Goal: Use online tool/utility: Utilize a website feature to perform a specific function

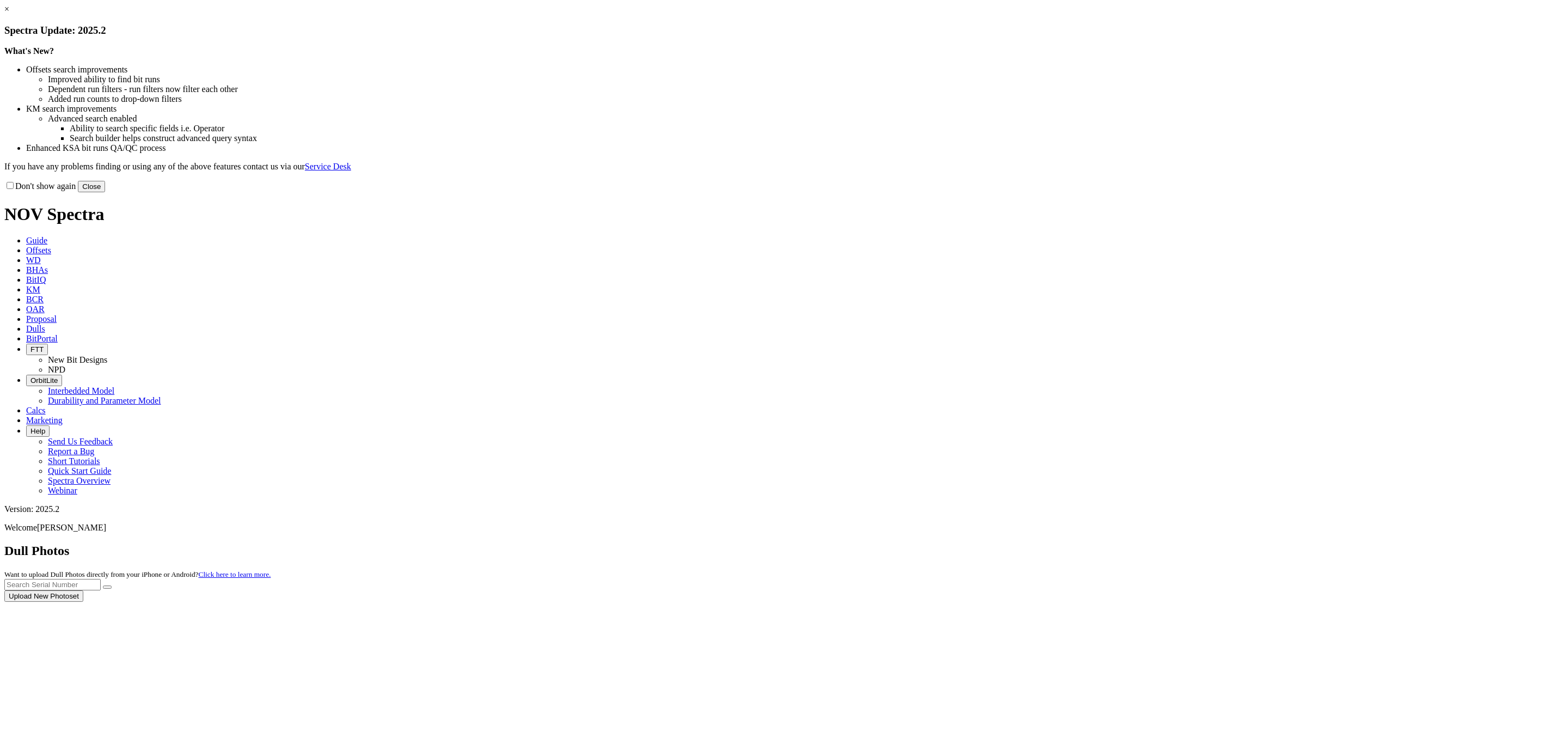
click at [1007, 602] on div at bounding box center [784, 602] width 1559 height 0
click at [105, 192] on button "Close" at bounding box center [91, 186] width 27 height 12
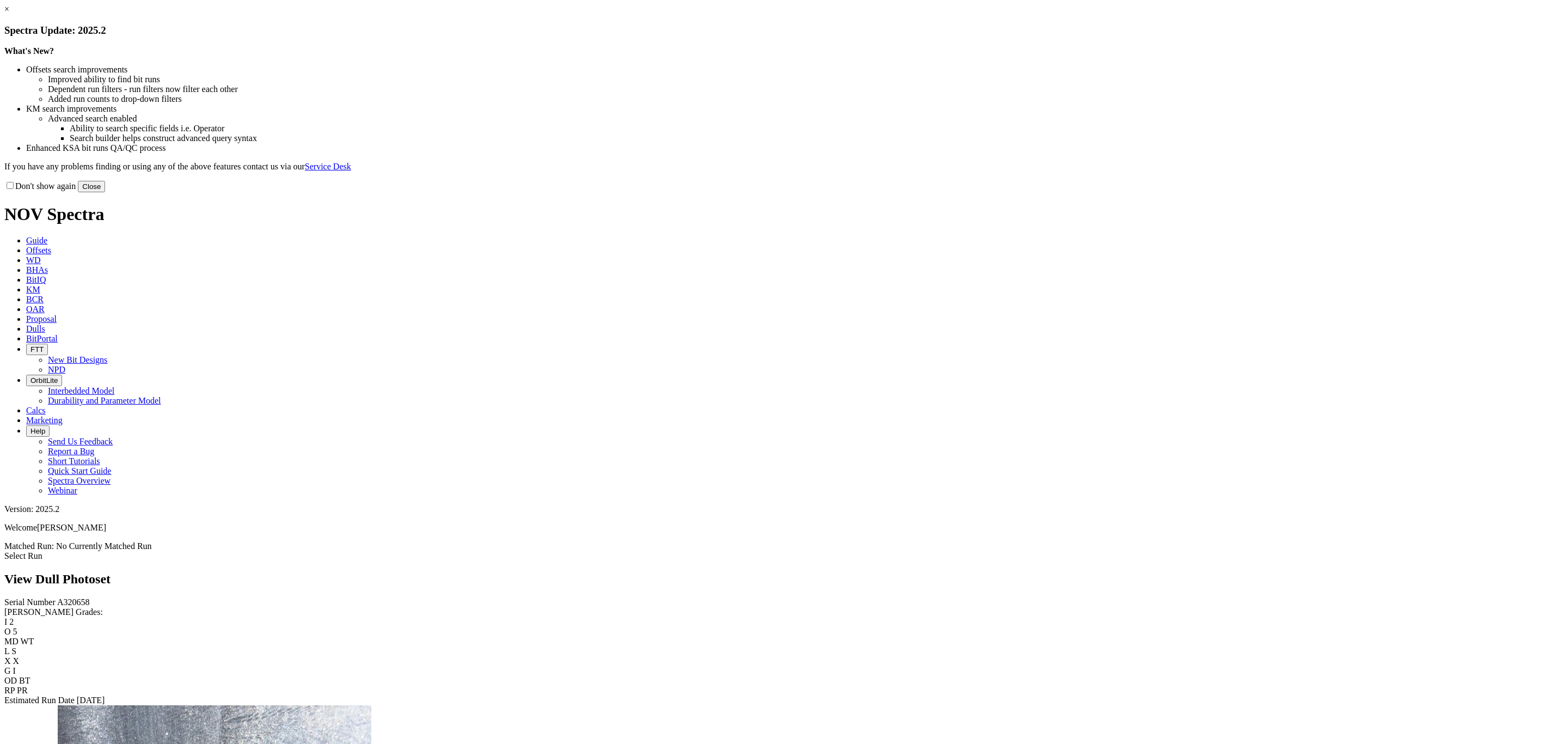
click at [105, 192] on button "Close" at bounding box center [91, 186] width 27 height 12
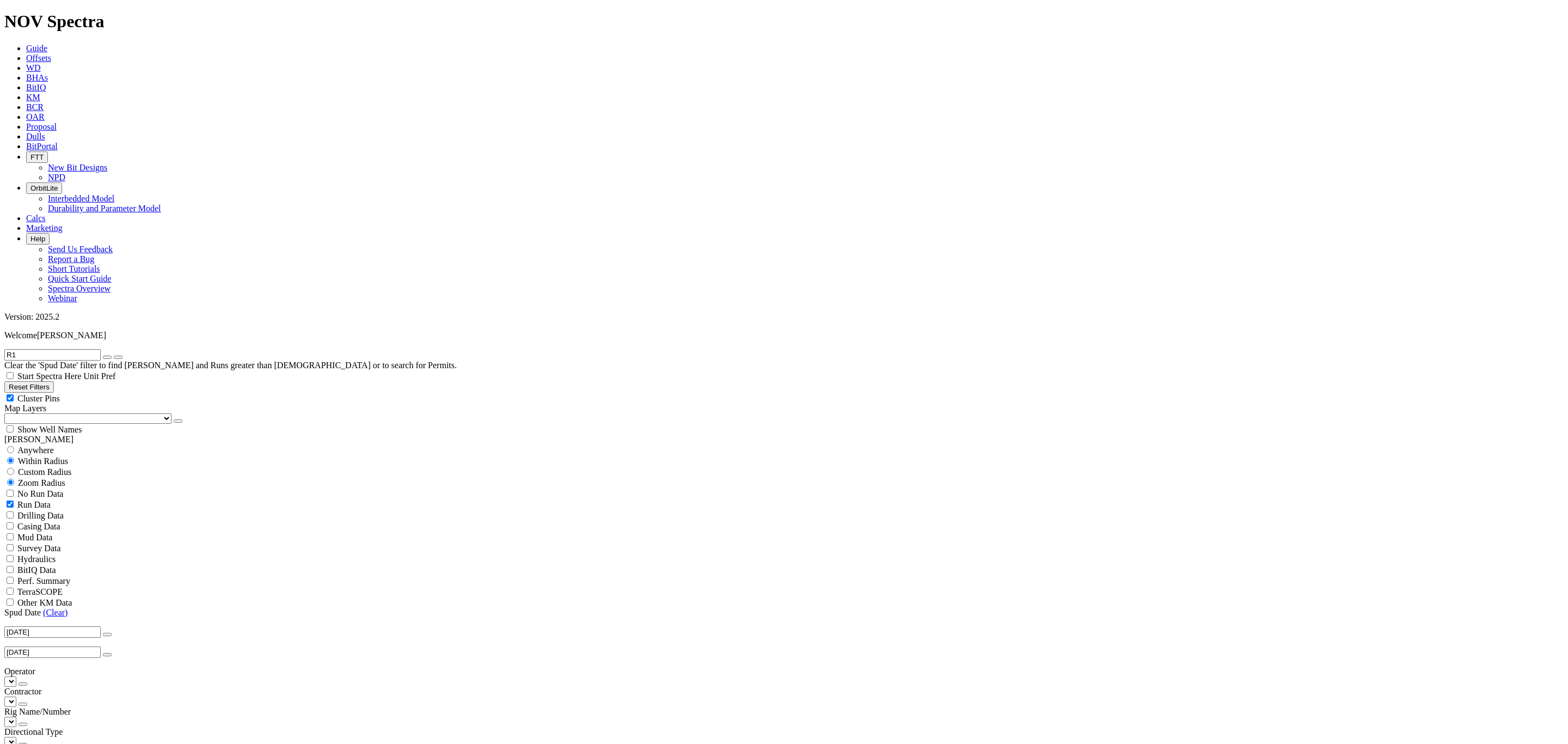
scroll to position [170, 0]
click at [107, 357] on icon "button" at bounding box center [107, 357] width 0 height 0
click at [80, 349] on input "text" at bounding box center [52, 354] width 96 height 12
click at [114, 356] on button "submit" at bounding box center [118, 357] width 9 height 3
click at [13, 349] on input "1497" at bounding box center [52, 354] width 96 height 12
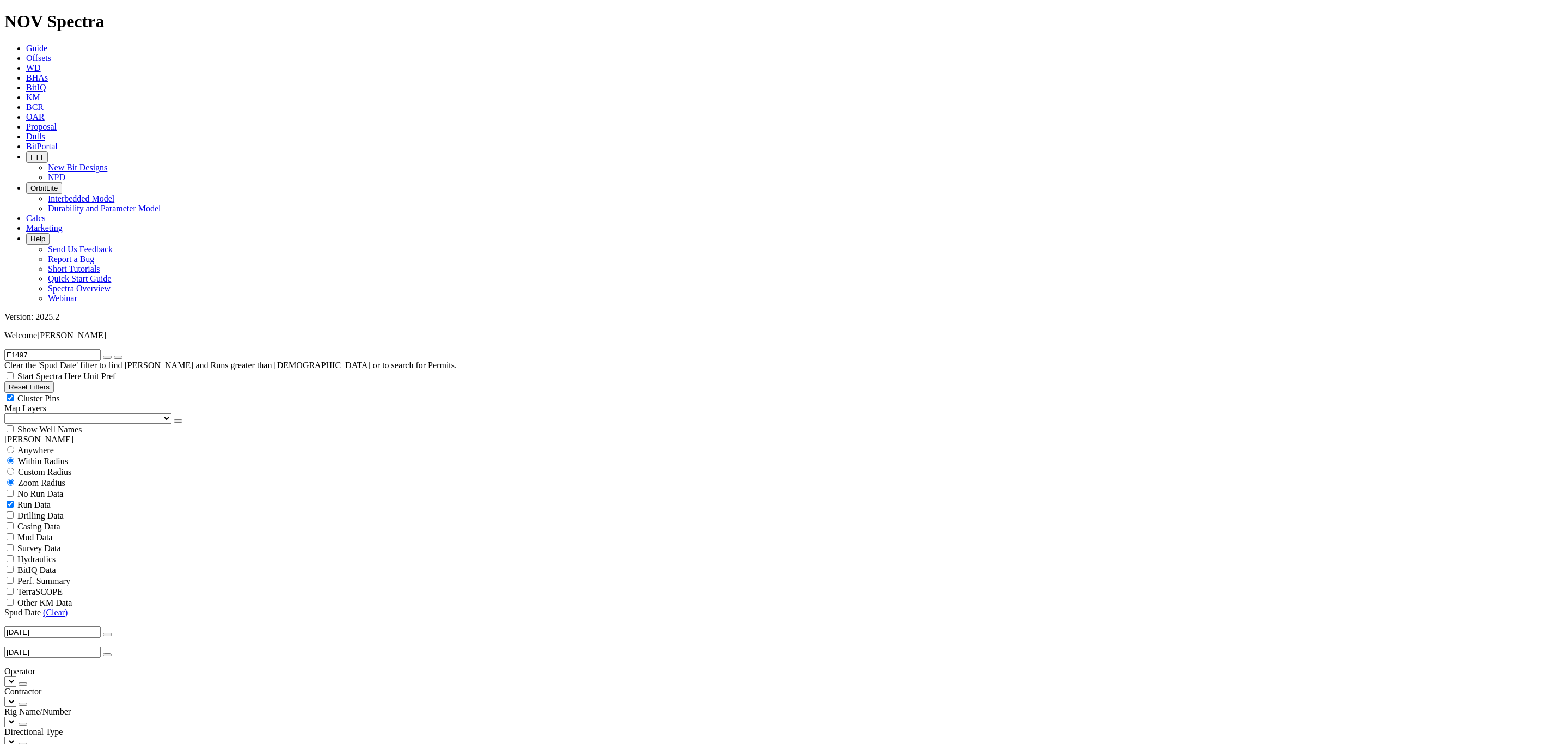
drag, startPoint x: -5, startPoint y: 39, endPoint x: -65, endPoint y: 35, distance: 60.1
type input "AA1"
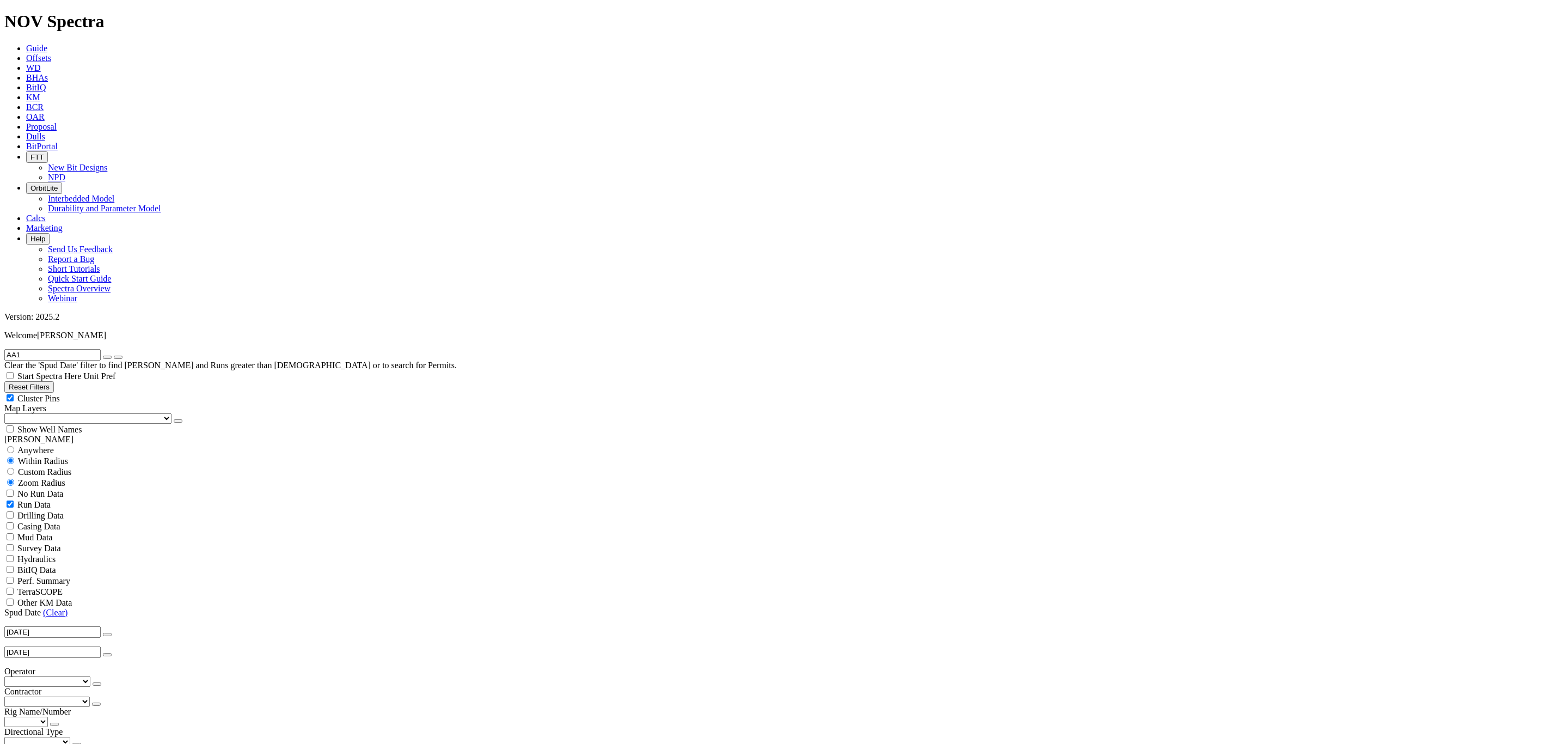
select select "? number:12.25 ?"
click at [107, 357] on icon "button" at bounding box center [107, 357] width 0 height 0
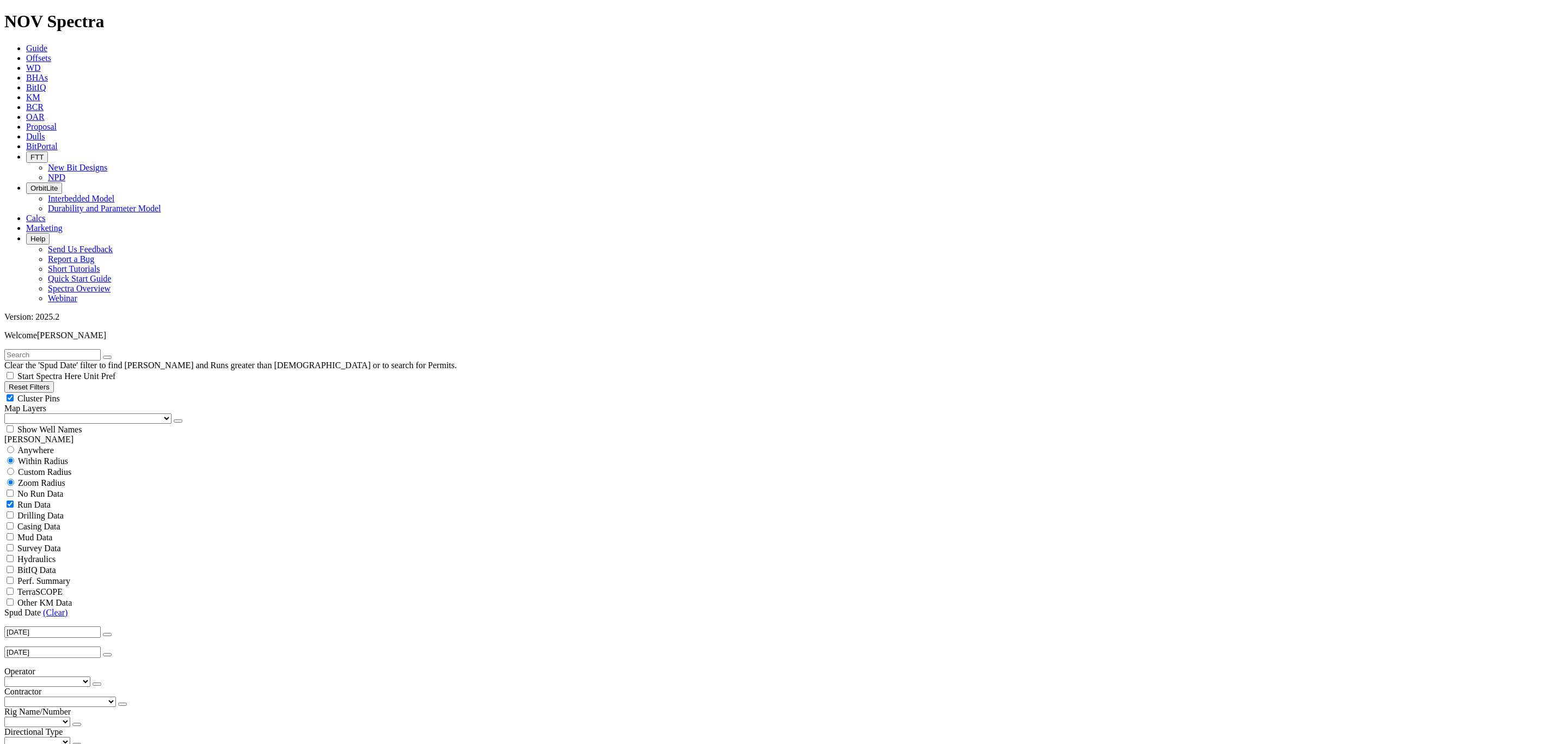
click at [54, 676] on select "Wexpro - (35) Crowheart Energy - (5)" at bounding box center [47, 681] width 86 height 10
click at [8, 676] on select "Wexpro - (35) Crowheart Energy - (5)" at bounding box center [47, 681] width 86 height 10
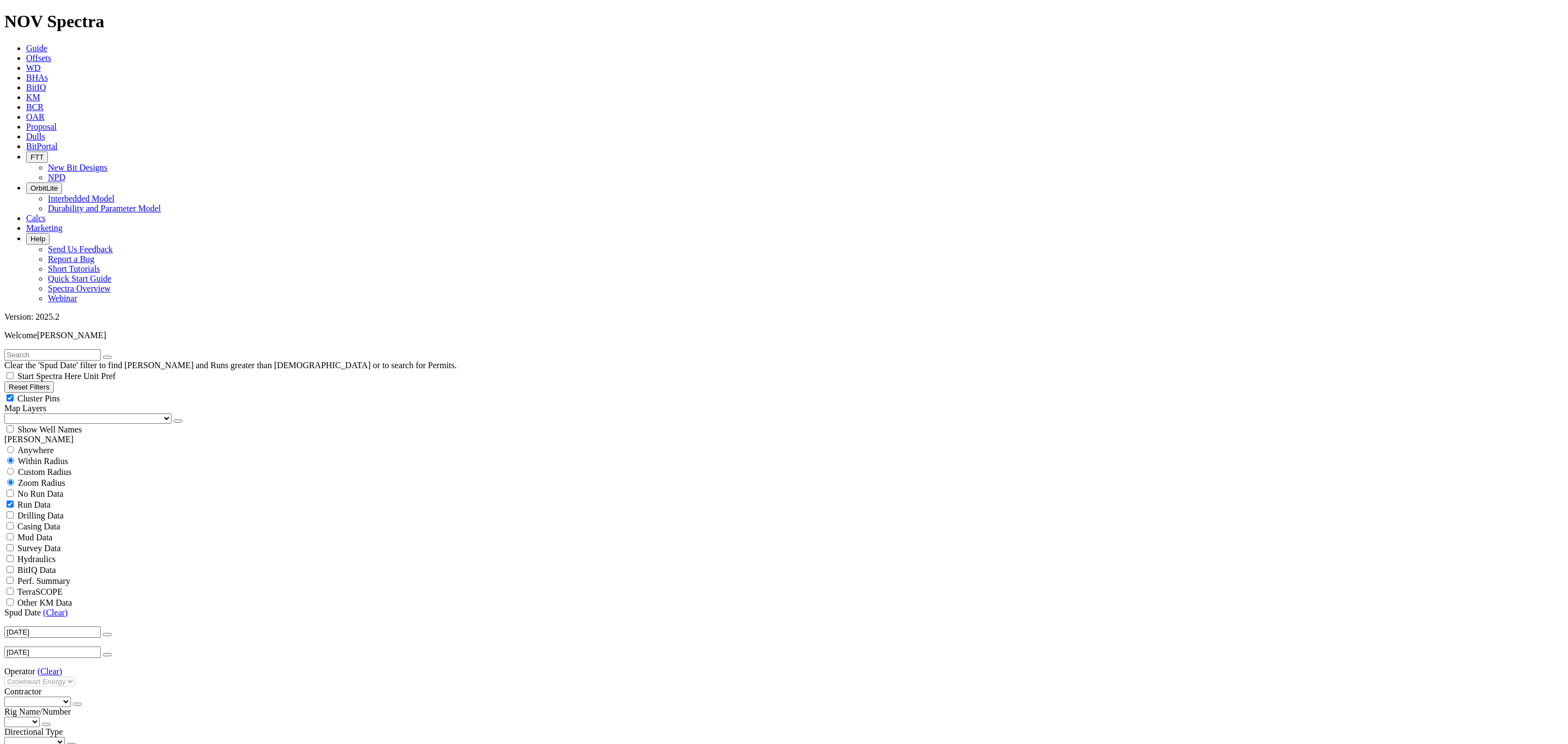
scroll to position [82, 0]
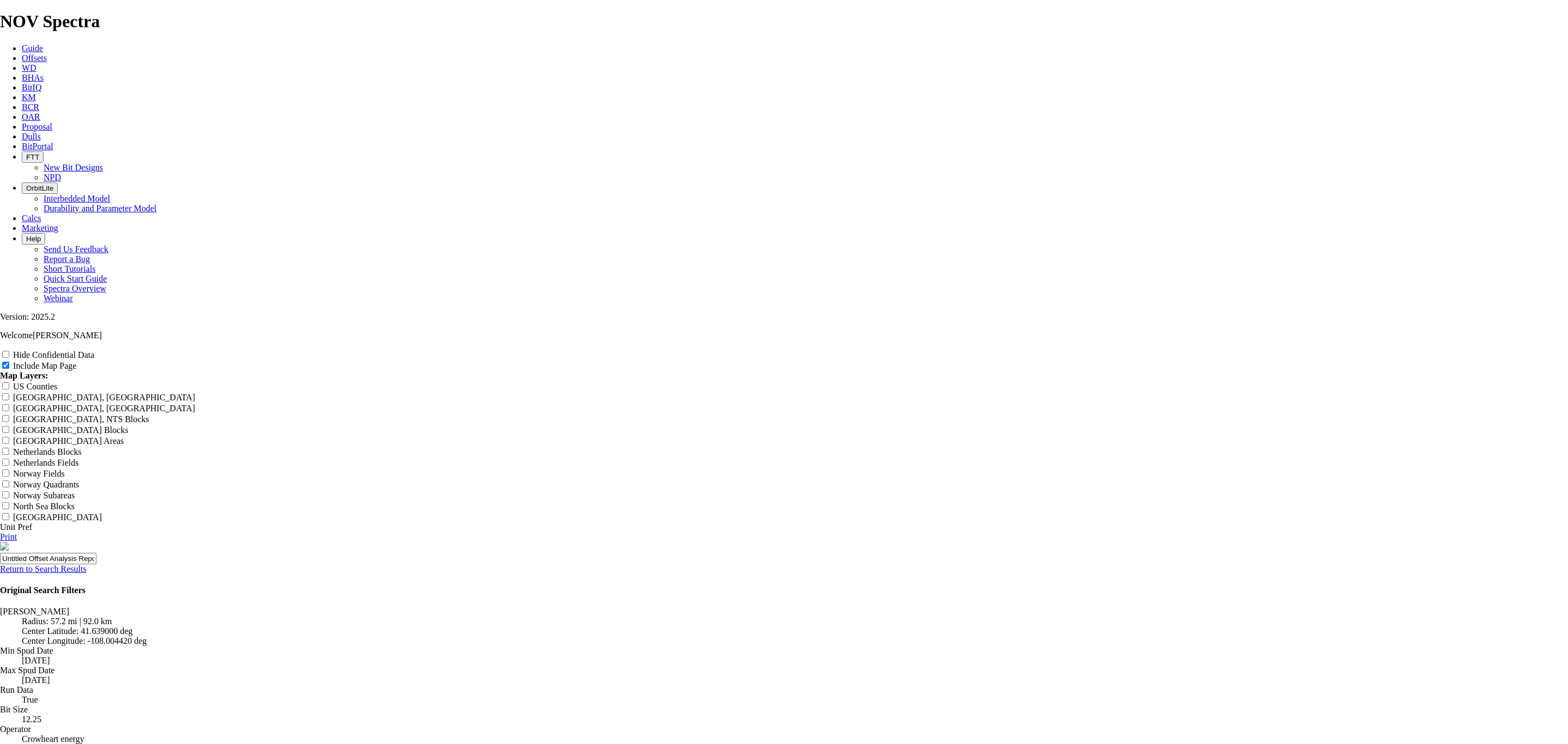
scroll to position [0, 4]
drag, startPoint x: 693, startPoint y: 359, endPoint x: 733, endPoint y: 362, distance: 40.1
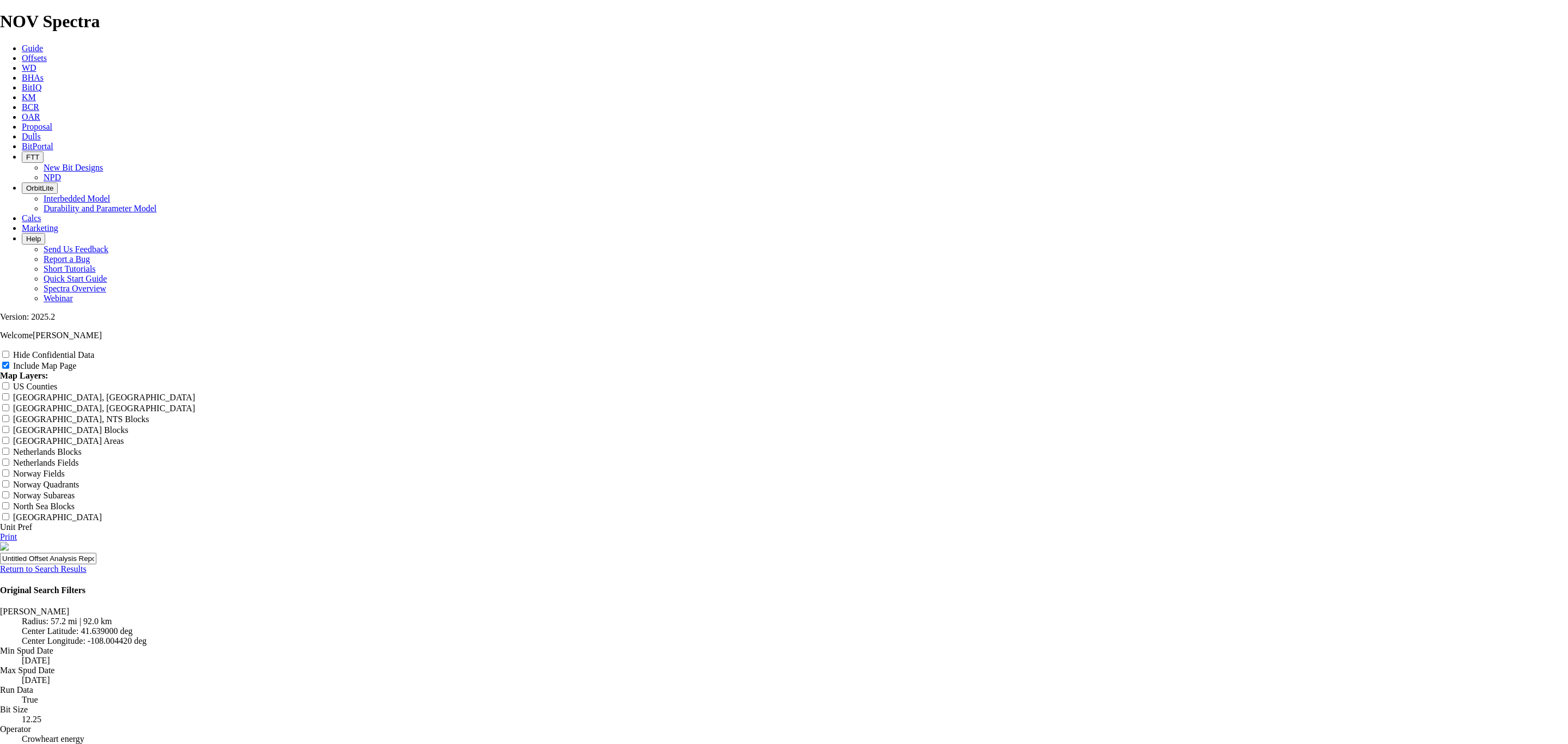
scroll to position [1085, 0]
drag, startPoint x: 703, startPoint y: 198, endPoint x: 695, endPoint y: 198, distance: 8.0
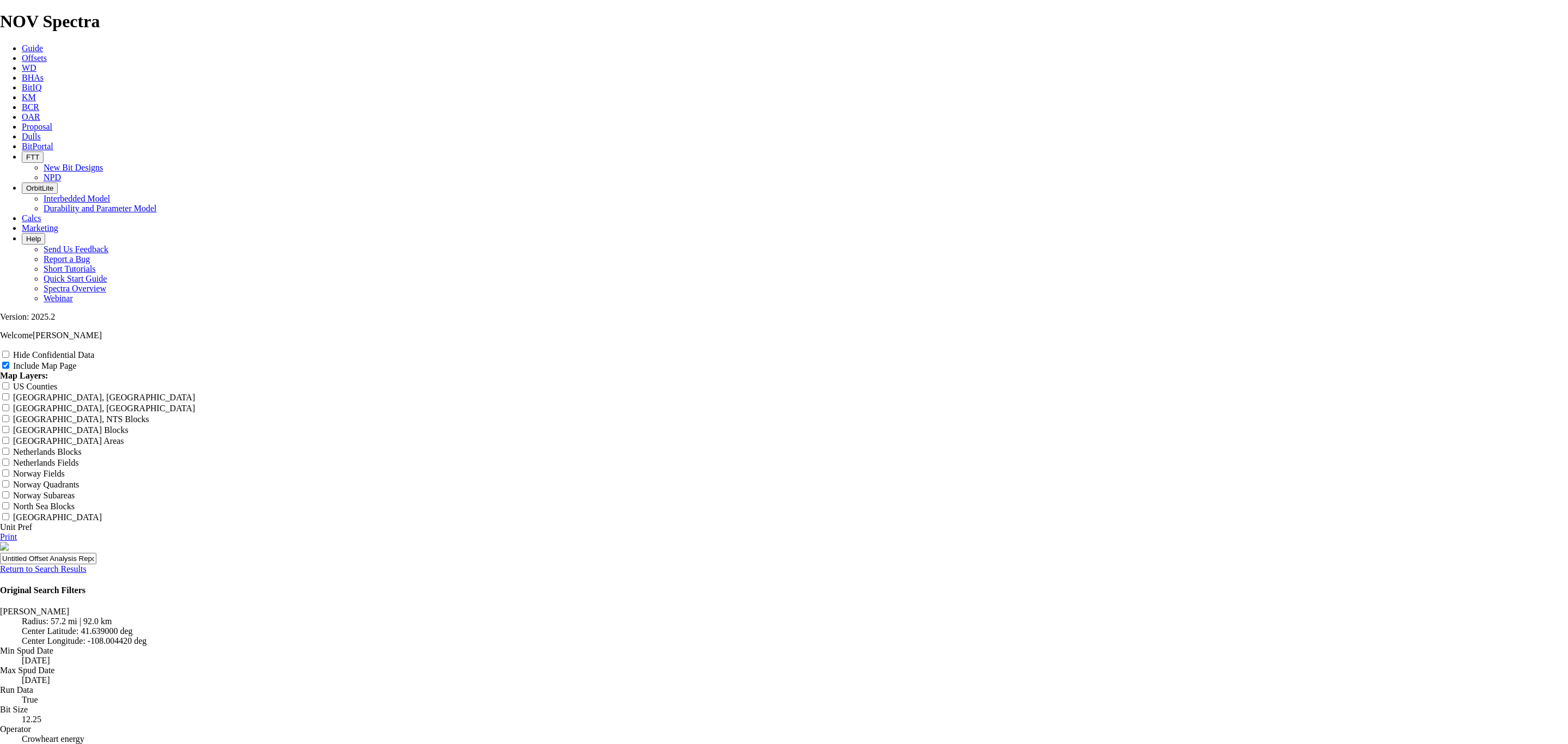
scroll to position [676, 0]
drag, startPoint x: 711, startPoint y: 359, endPoint x: 683, endPoint y: 355, distance: 28.3
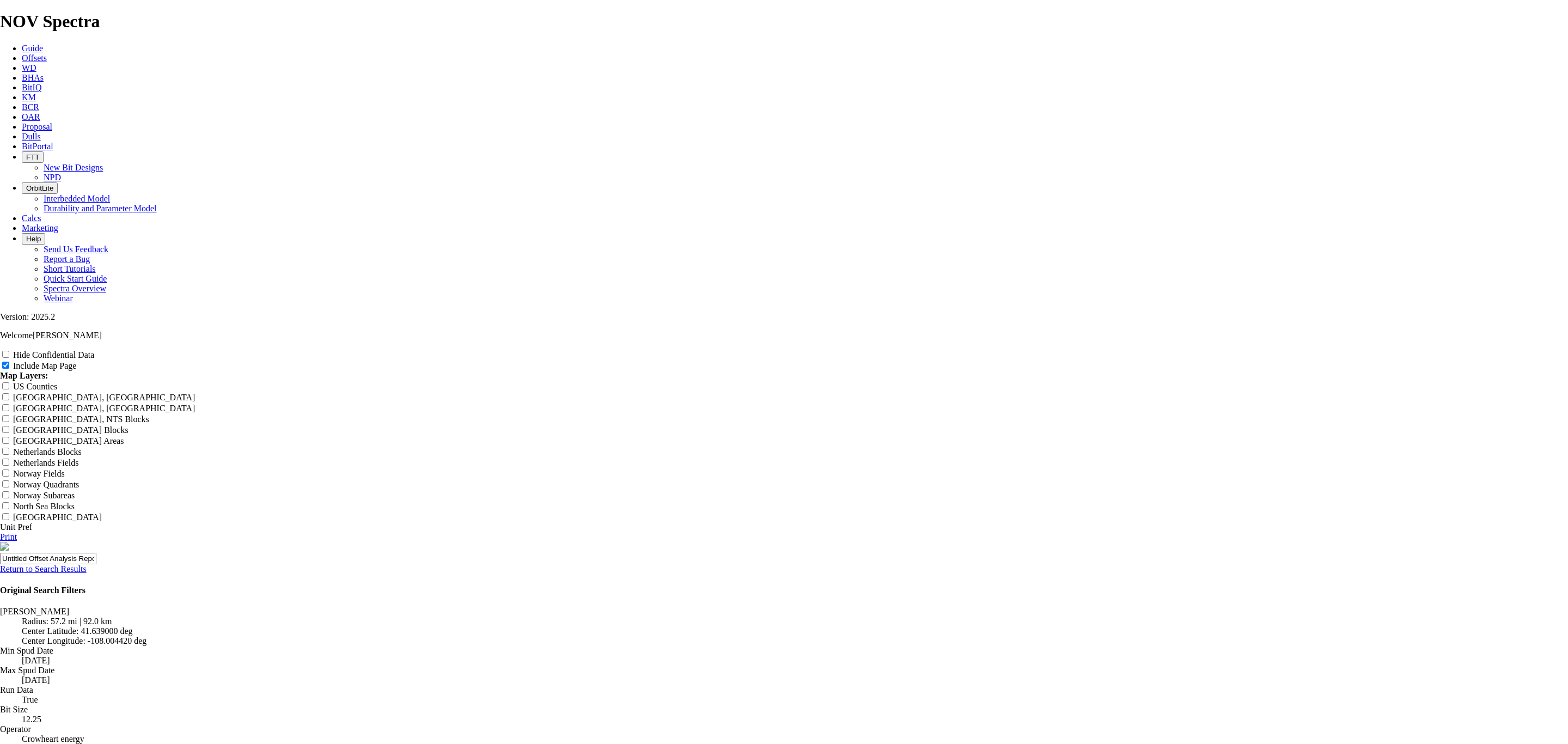
type input "9500"
click at [17, 532] on link "Print" at bounding box center [9, 536] width 17 height 9
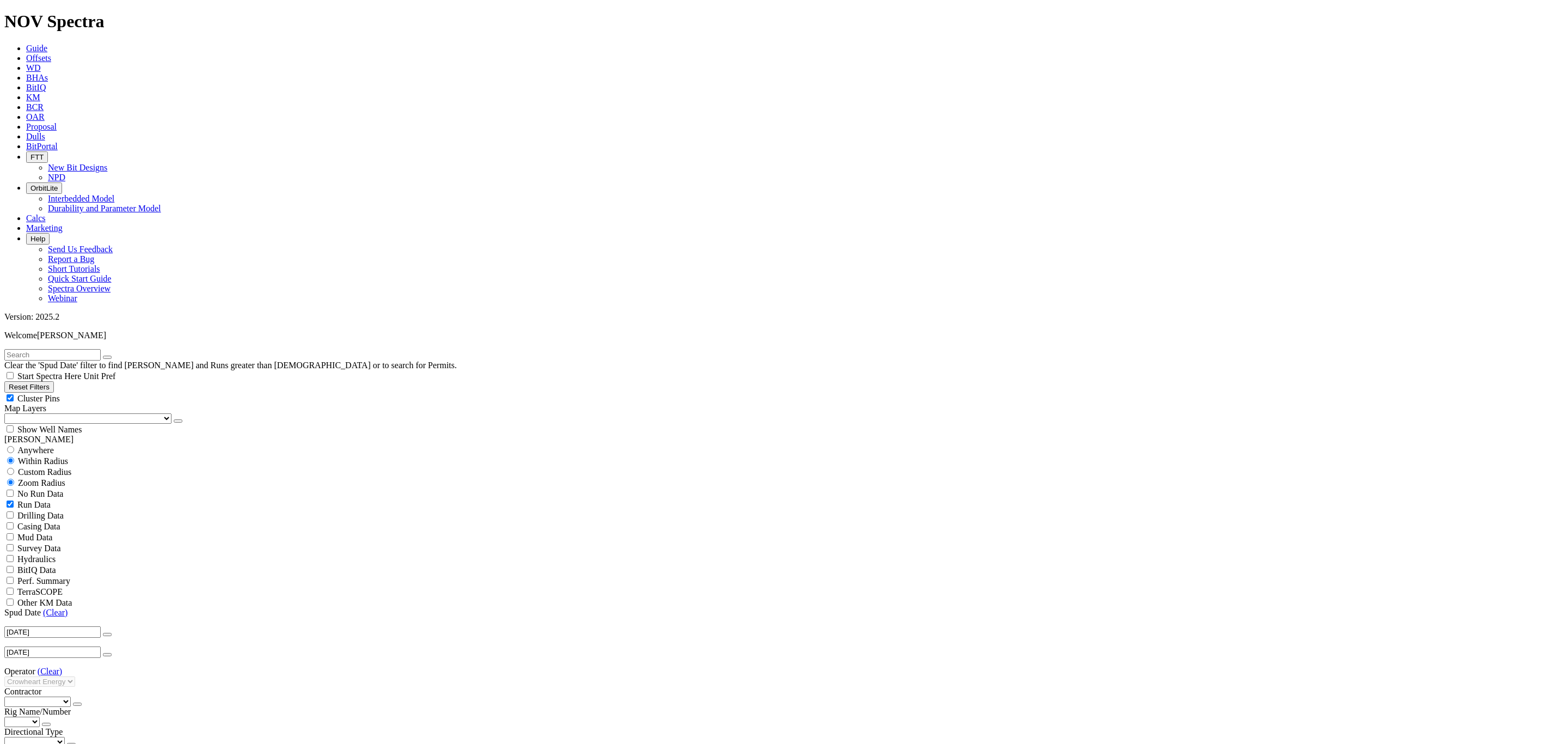
click at [40, 717] on select "38 - (5)" at bounding box center [22, 721] width 35 height 10
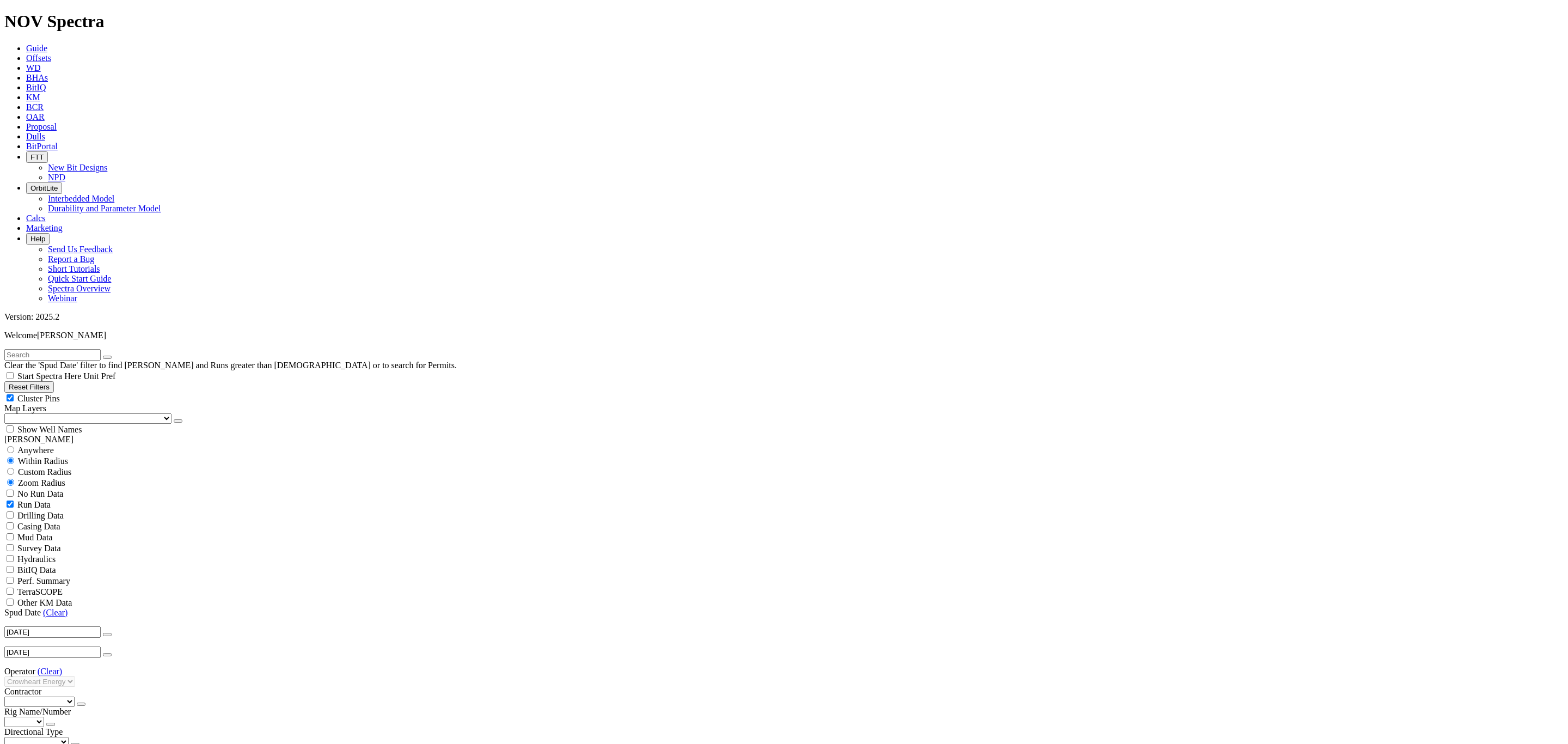
select select "? number:11 ?"
select select
click at [79, 349] on input "text" at bounding box center [52, 354] width 96 height 12
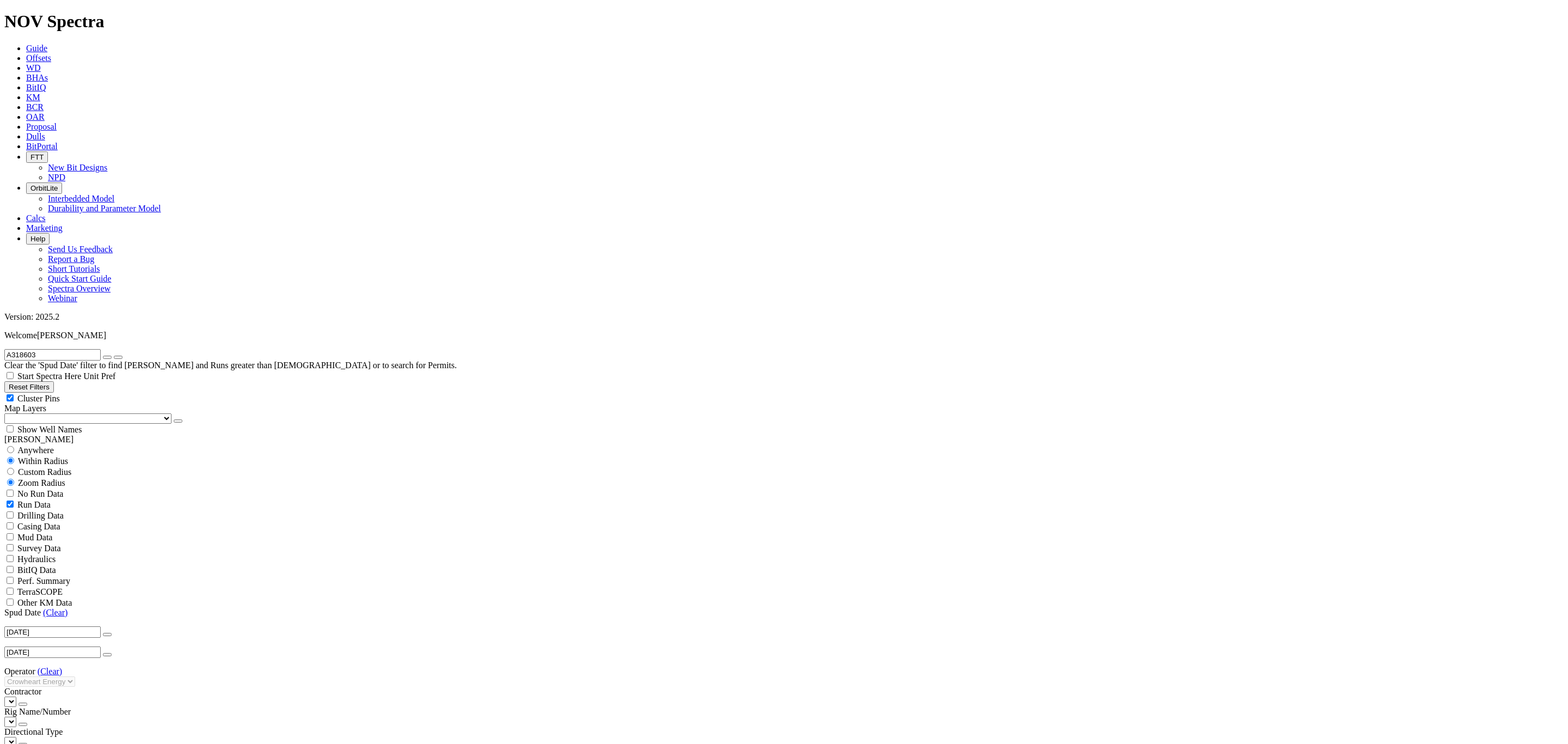
type input "A318603"
click at [122, 356] on button "submit" at bounding box center [118, 357] width 9 height 3
click at [118, 357] on icon "submit" at bounding box center [118, 357] width 0 height 0
click at [54, 667] on link "(Clear)" at bounding box center [50, 671] width 24 height 9
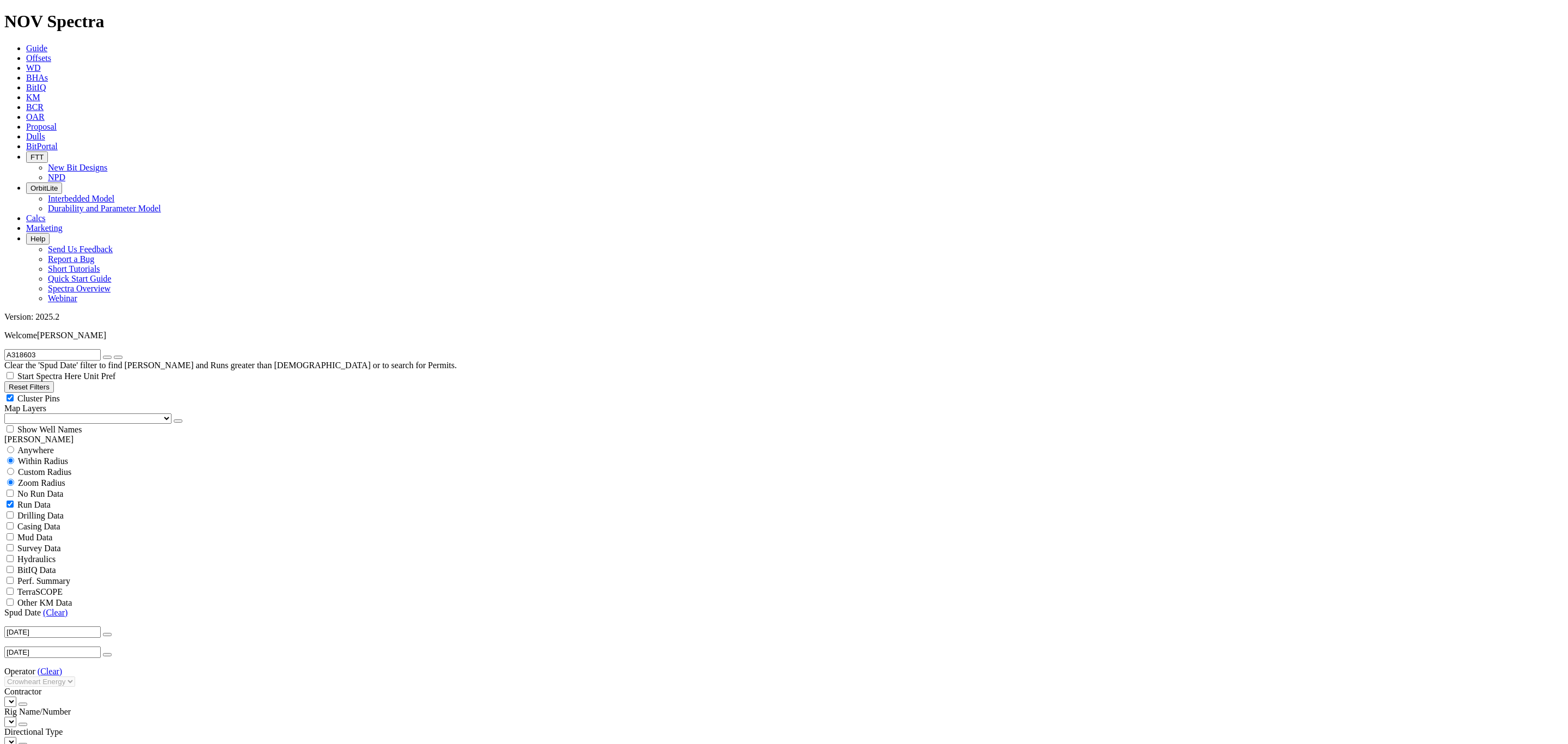
select select
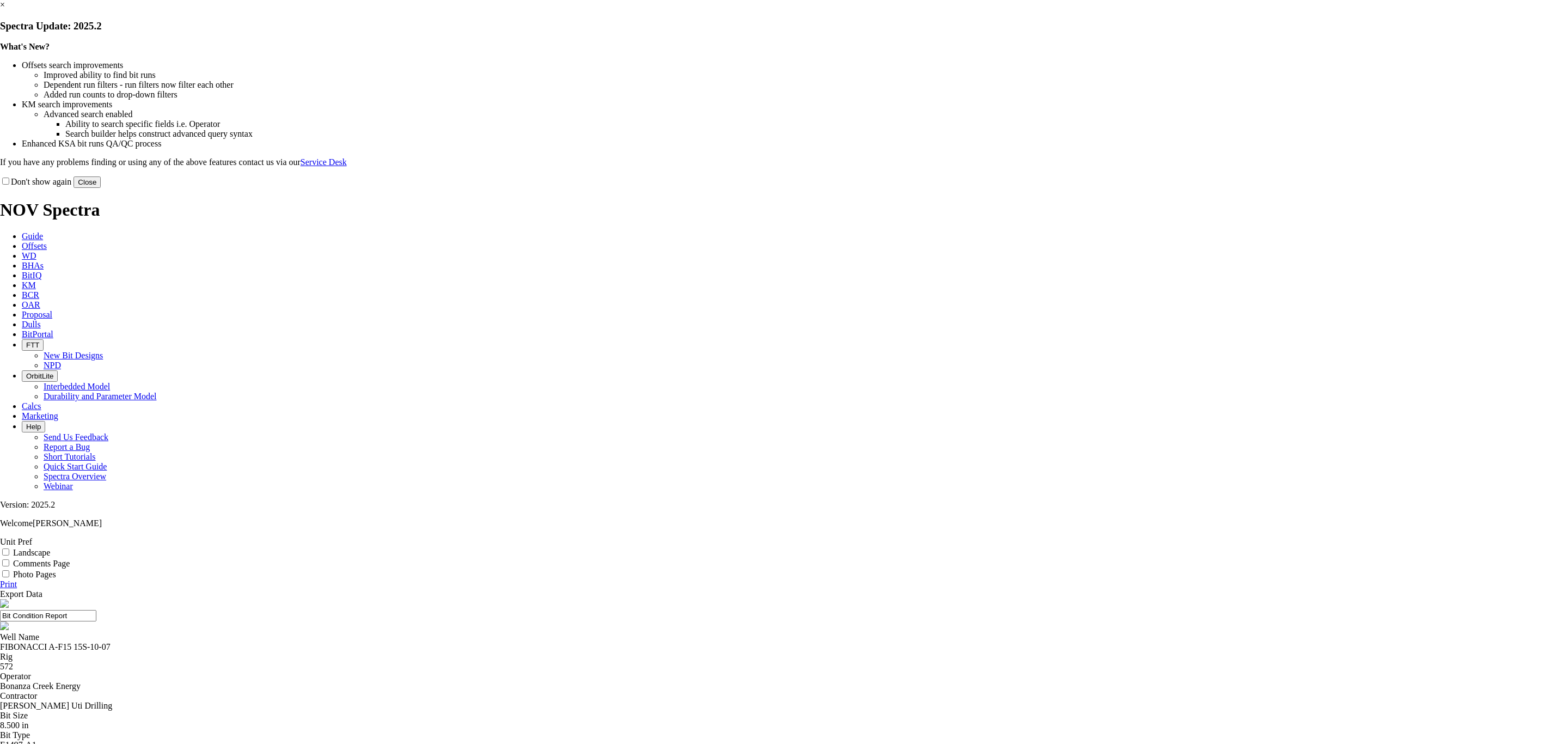
click at [100, 188] on button "Close" at bounding box center [87, 182] width 27 height 12
